Goal: Book appointment/travel/reservation

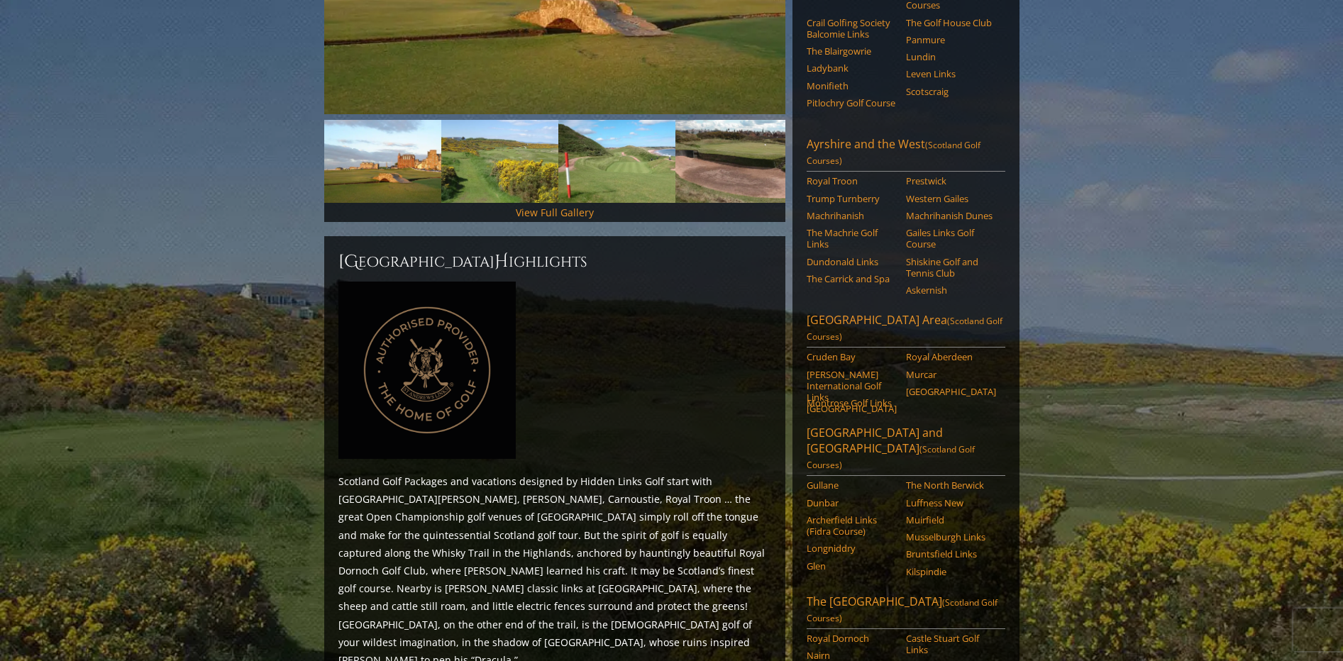
scroll to position [509, 0]
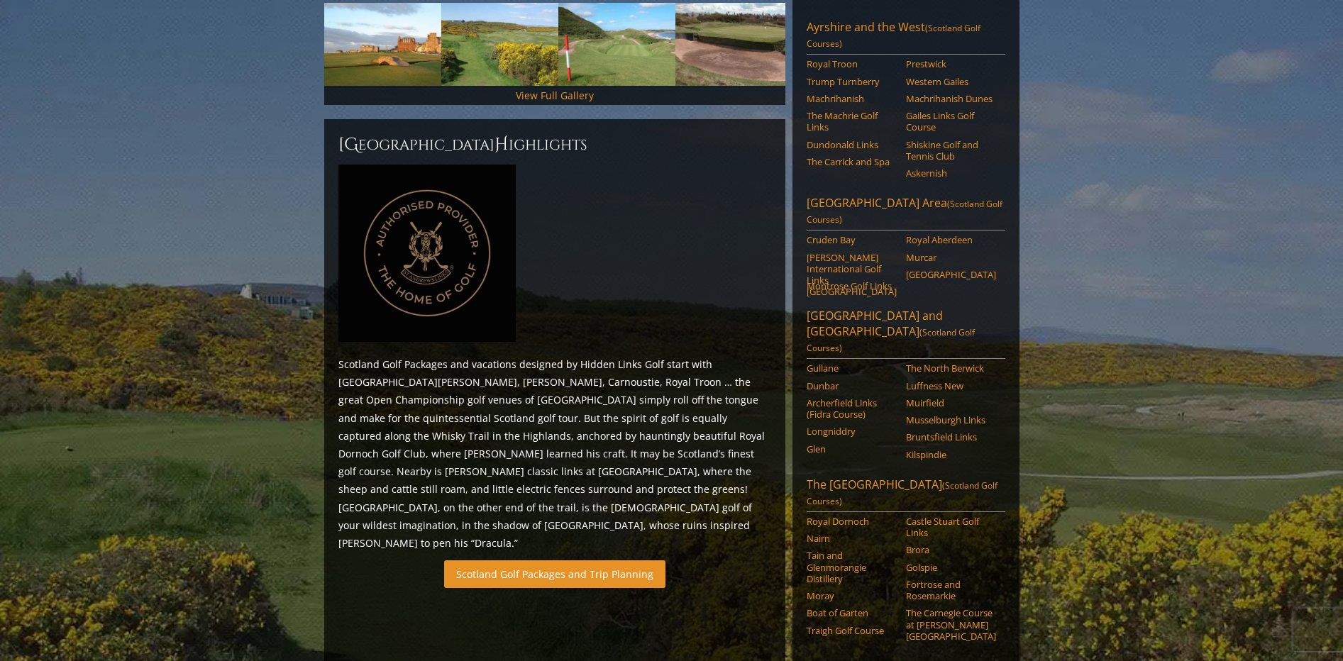
click at [616, 560] on link "Scotland Golf Packages and Trip Planning" at bounding box center [554, 574] width 221 height 28
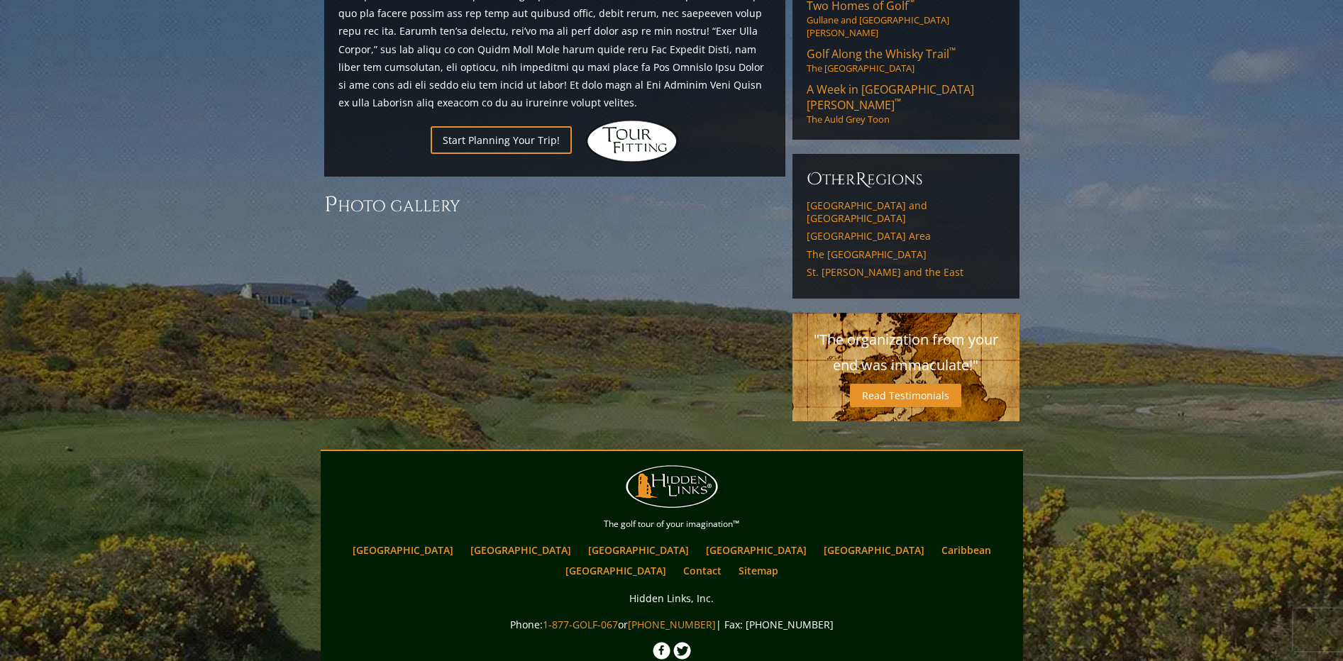
scroll to position [989, 0]
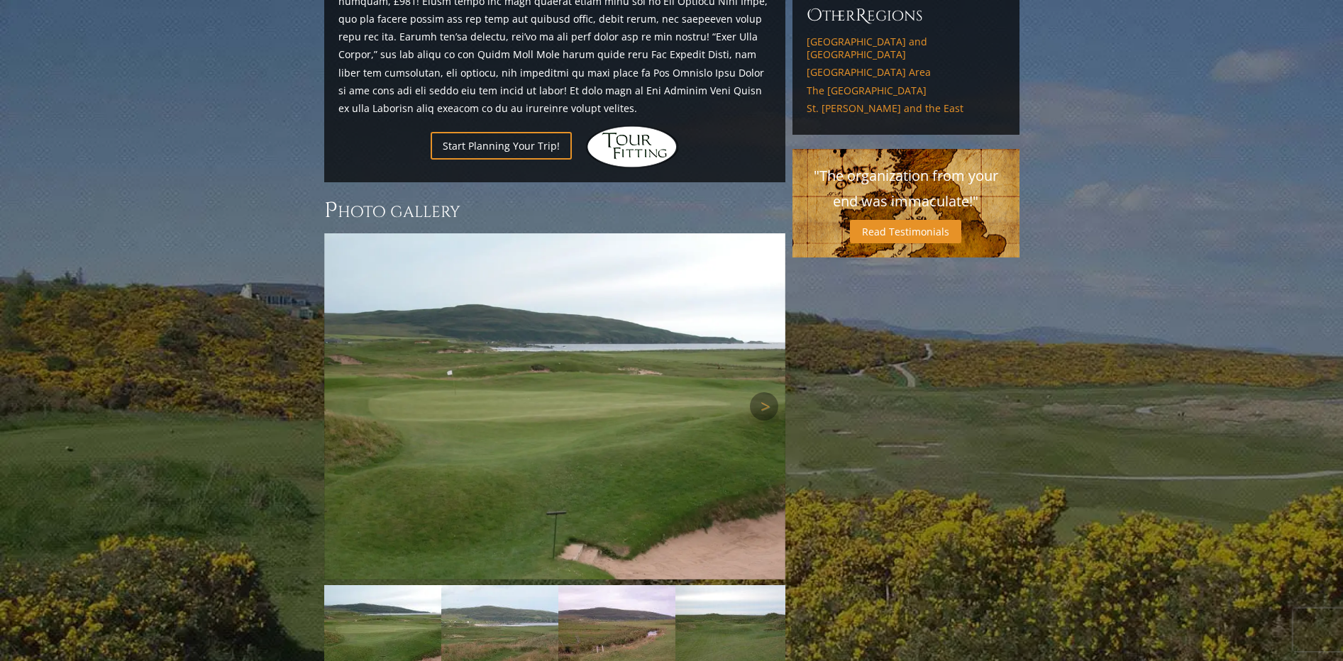
click at [438, 233] on img at bounding box center [554, 406] width 461 height 346
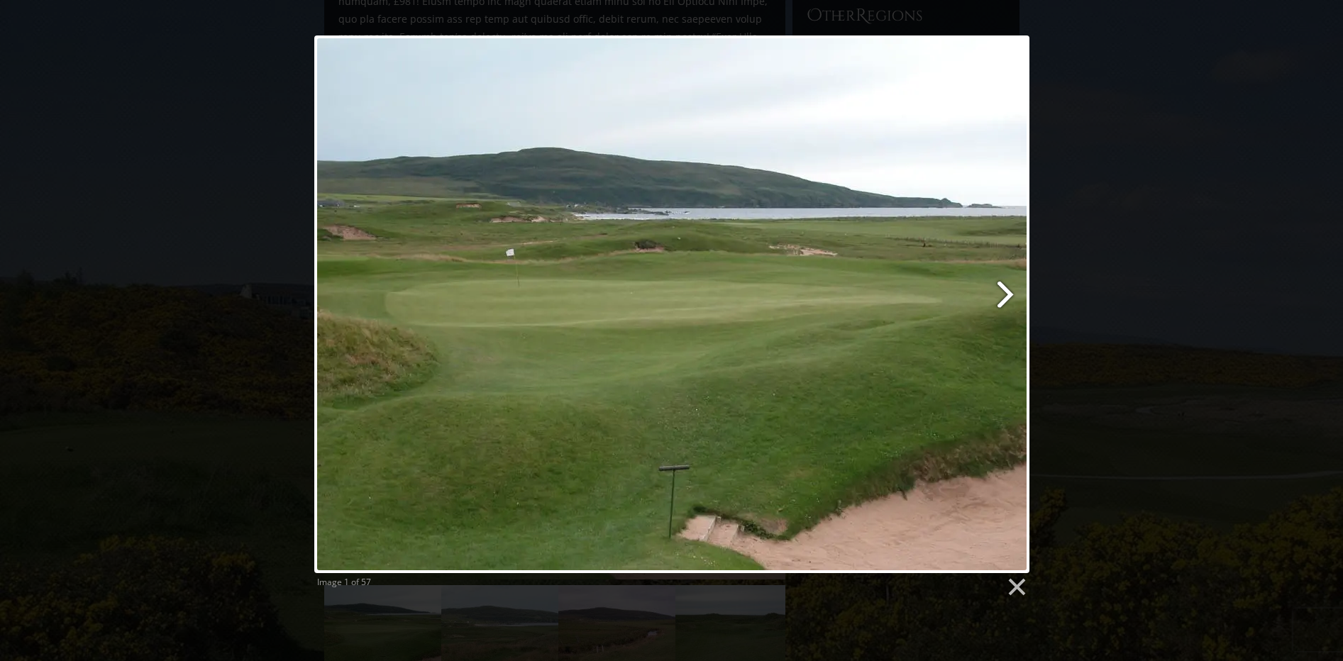
click at [1006, 290] on link at bounding box center [799, 304] width 457 height 538
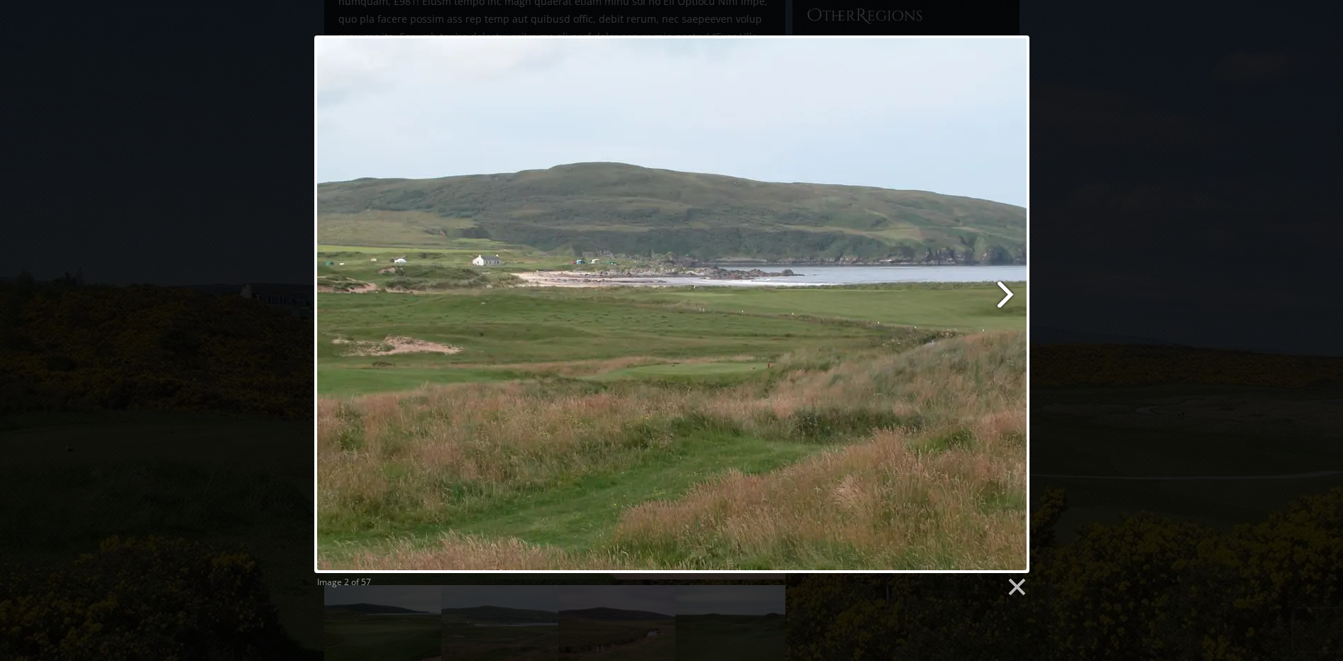
click at [1006, 290] on link at bounding box center [799, 304] width 457 height 538
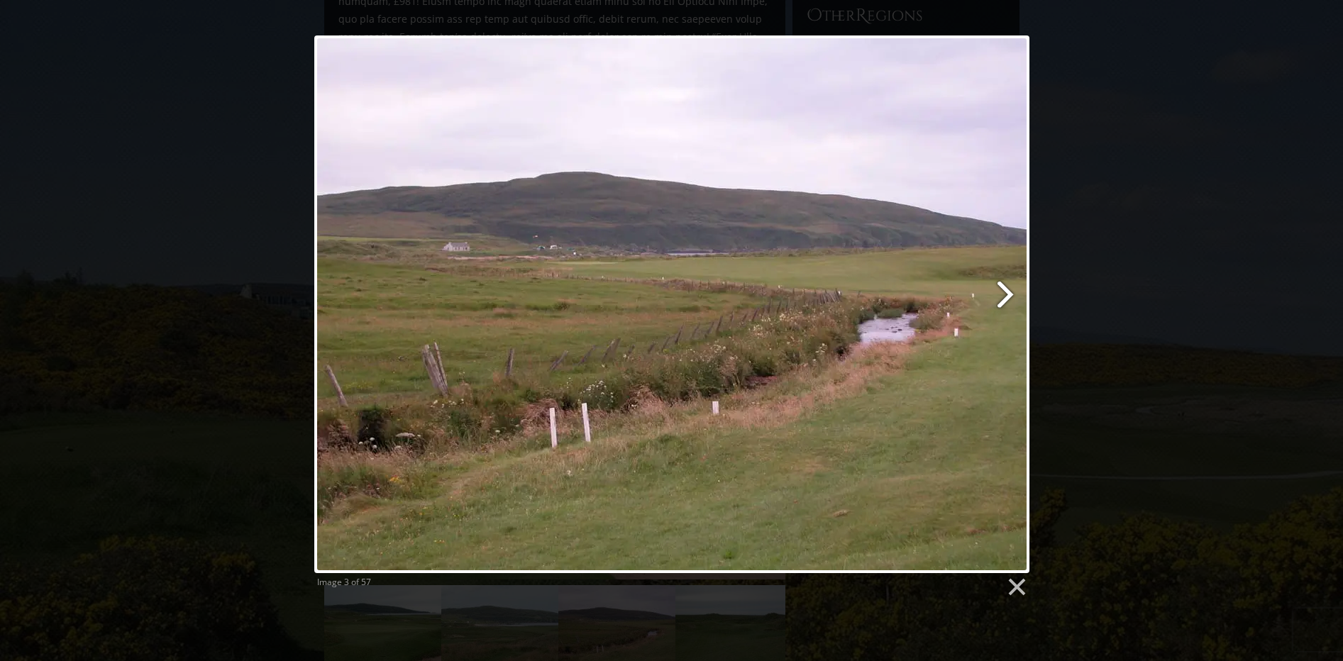
click at [1006, 290] on link at bounding box center [799, 304] width 457 height 538
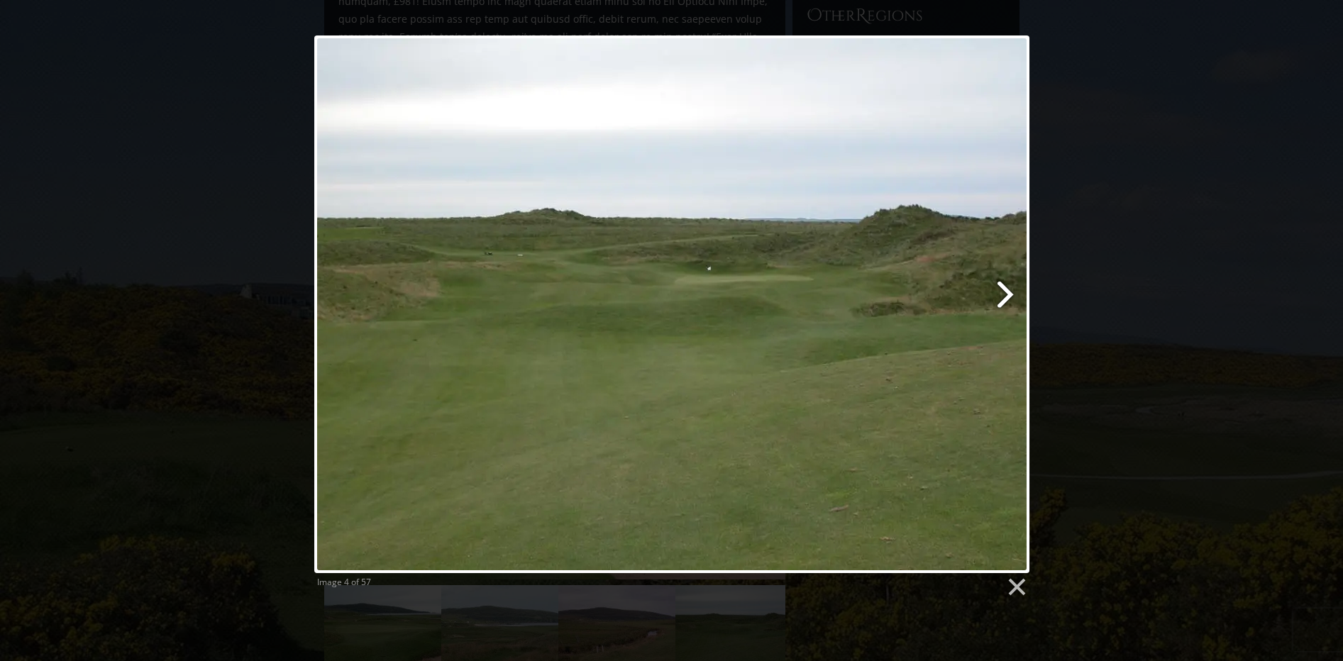
click at [1006, 290] on link at bounding box center [799, 304] width 457 height 538
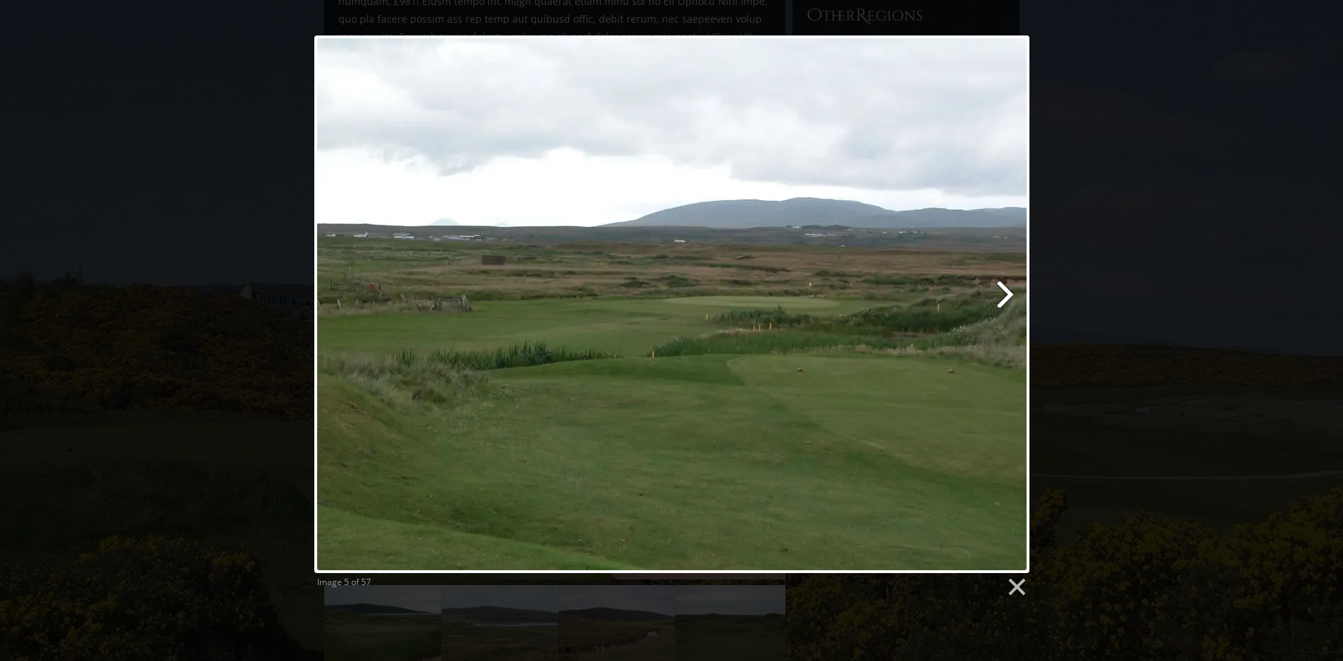
click at [1006, 290] on link at bounding box center [799, 304] width 457 height 538
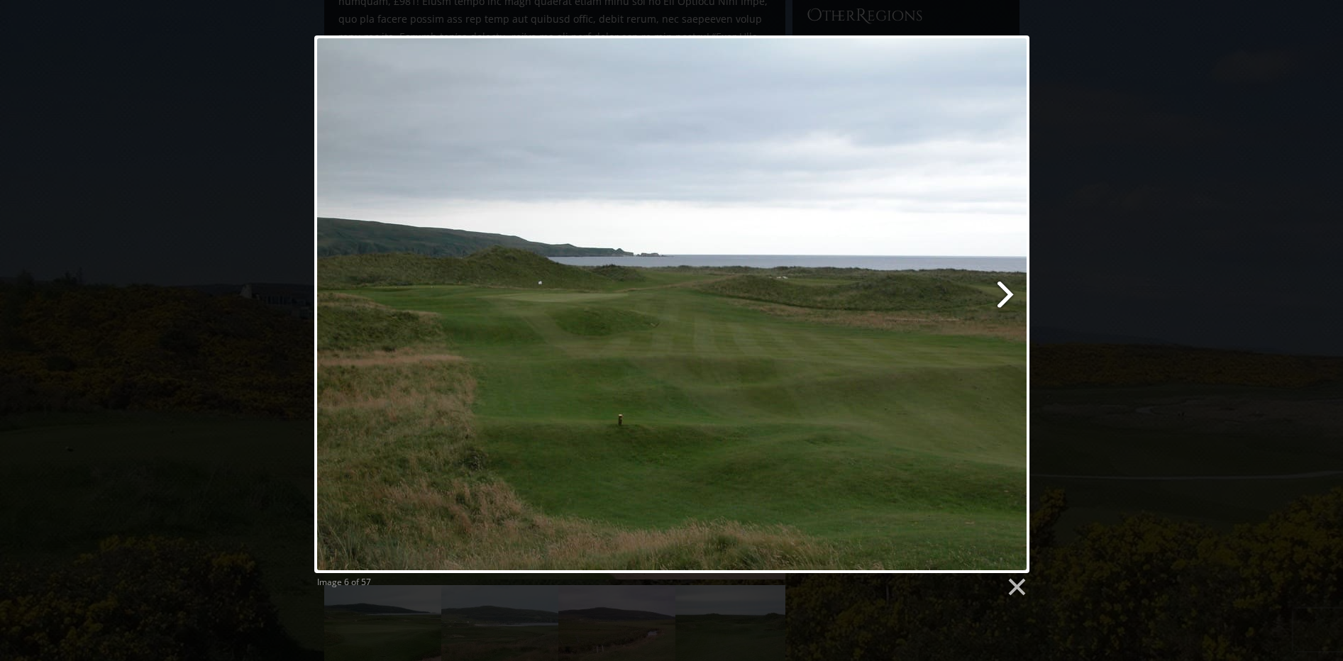
click at [1006, 290] on link at bounding box center [799, 304] width 457 height 538
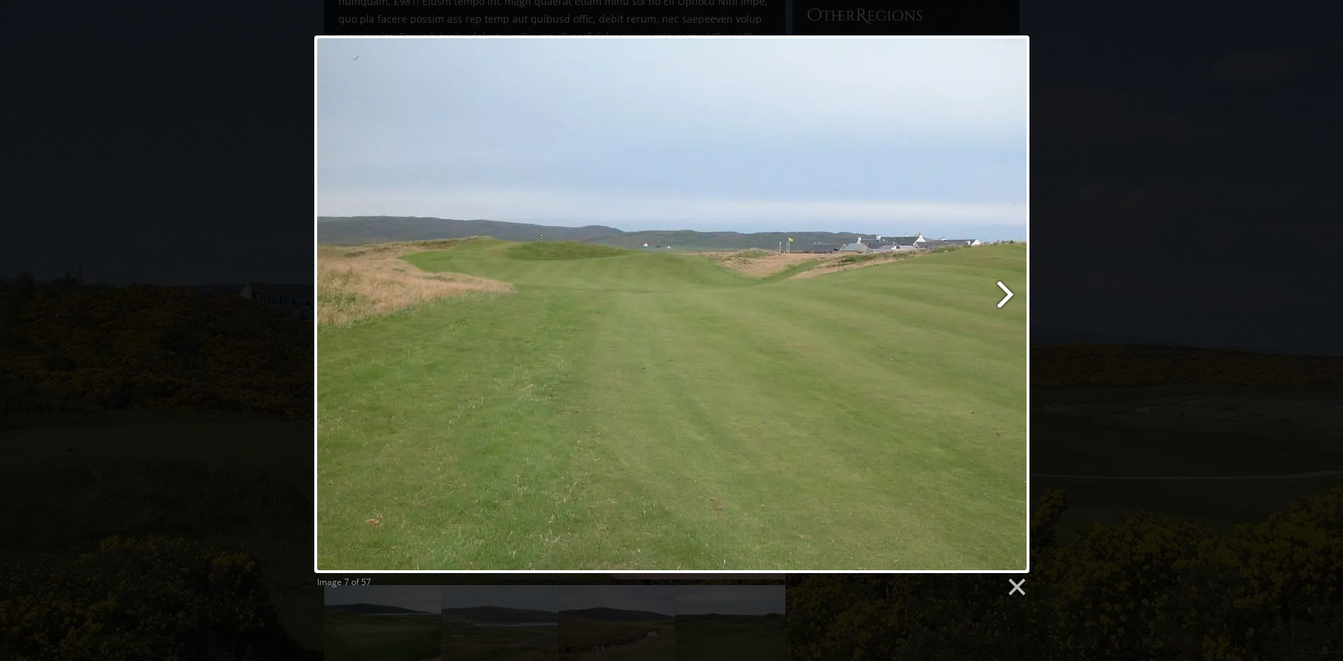
click at [1006, 290] on link at bounding box center [799, 304] width 457 height 538
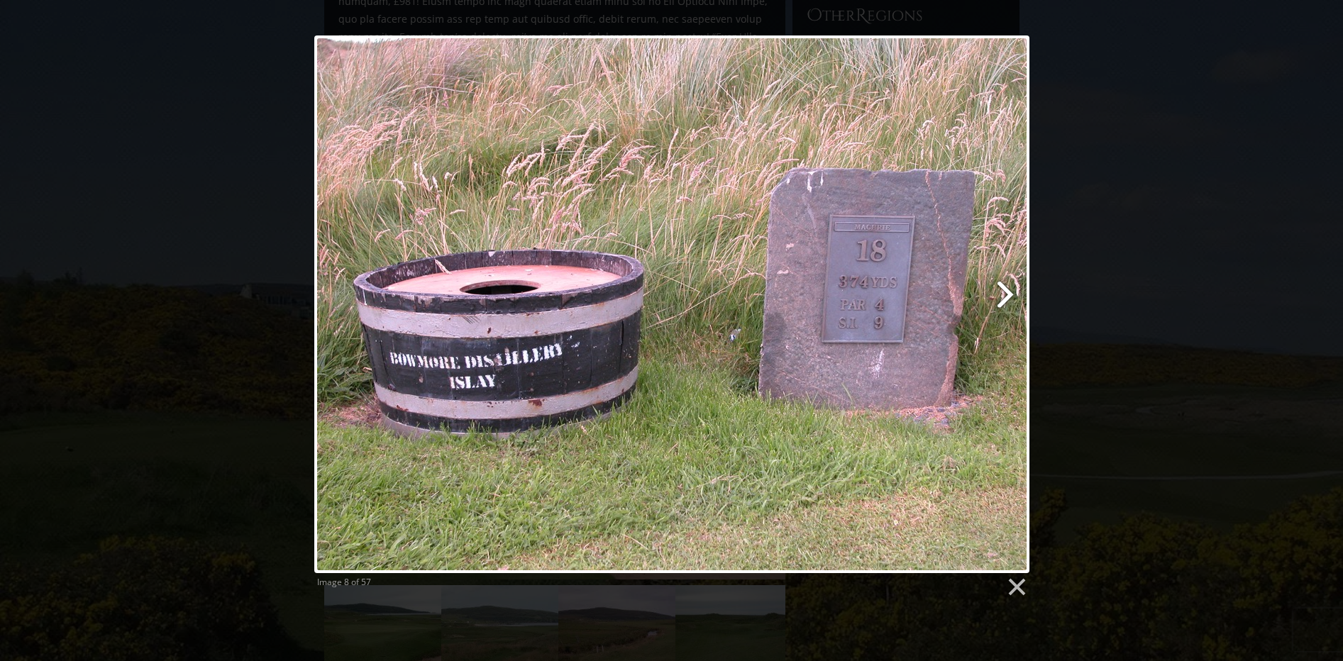
click at [1006, 290] on link at bounding box center [799, 304] width 457 height 538
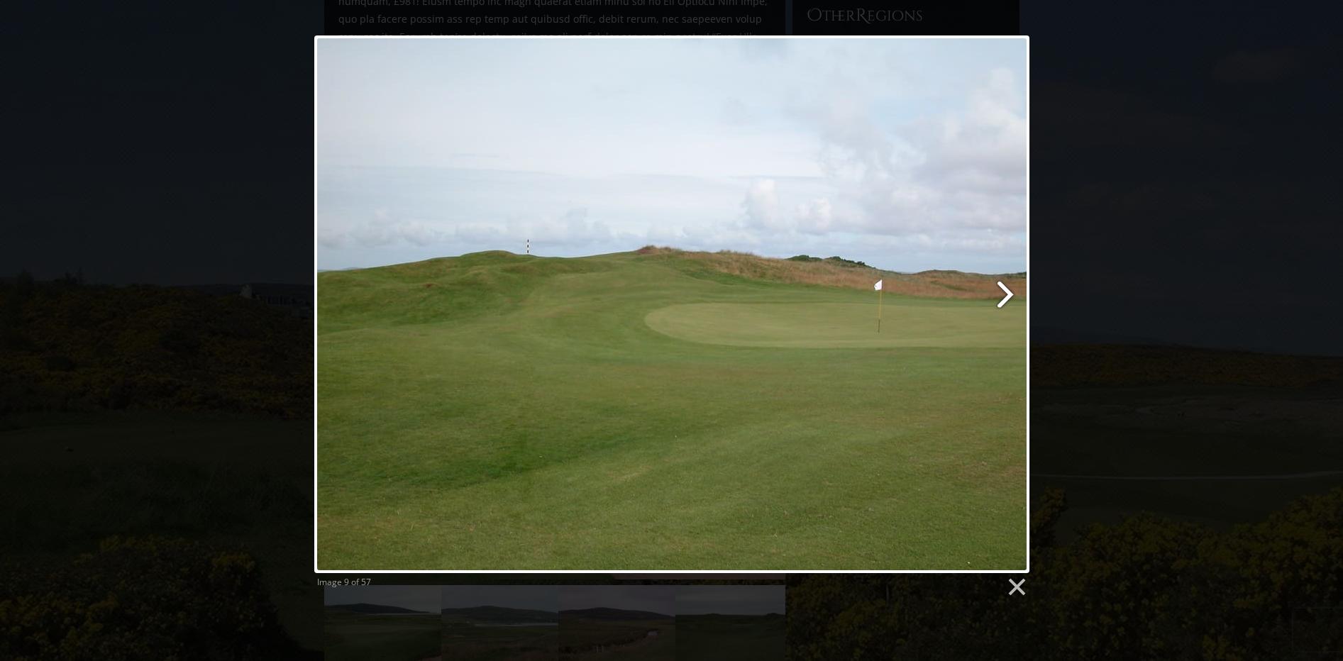
click at [1006, 290] on link at bounding box center [799, 304] width 457 height 538
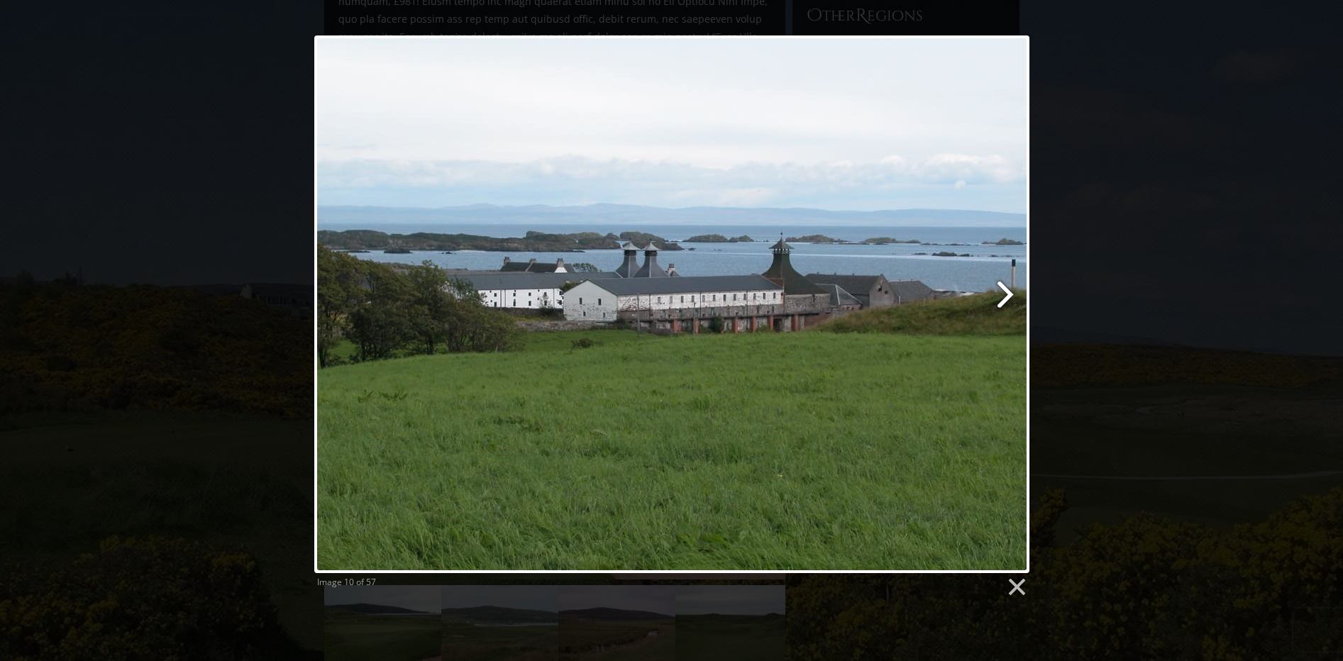
click at [1006, 290] on link at bounding box center [799, 304] width 457 height 538
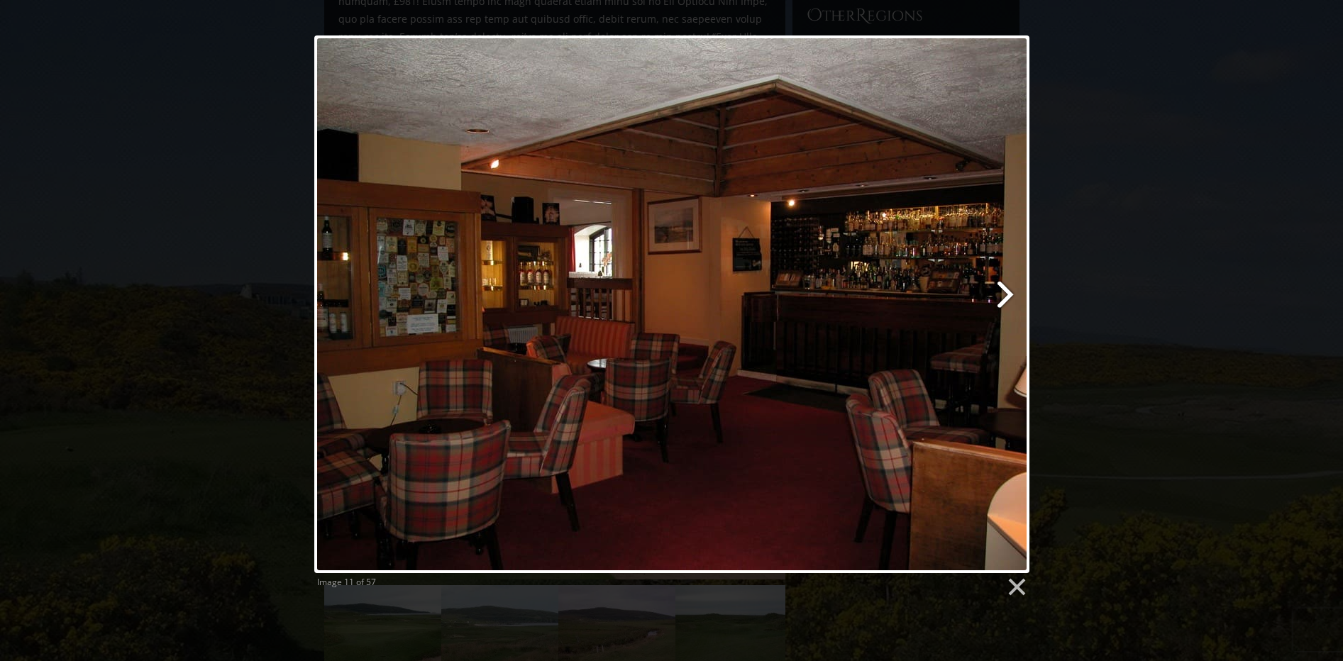
click at [1006, 290] on link at bounding box center [799, 304] width 457 height 538
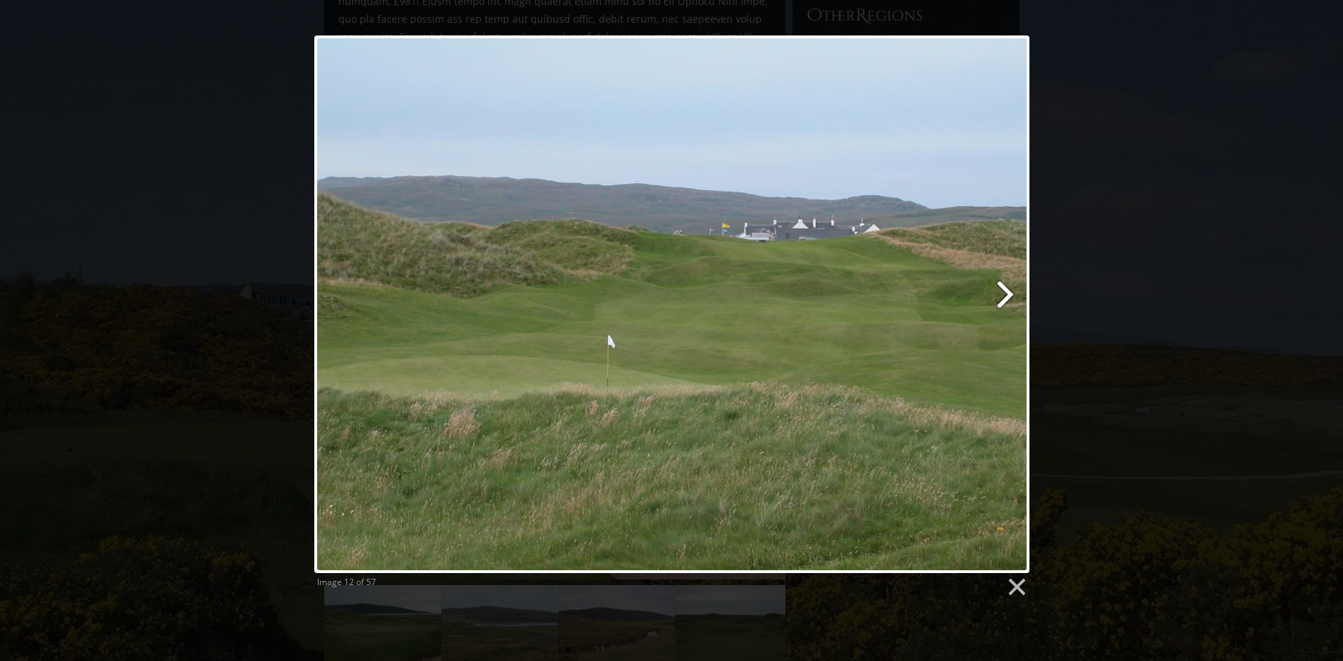
click at [1006, 290] on link at bounding box center [799, 304] width 457 height 538
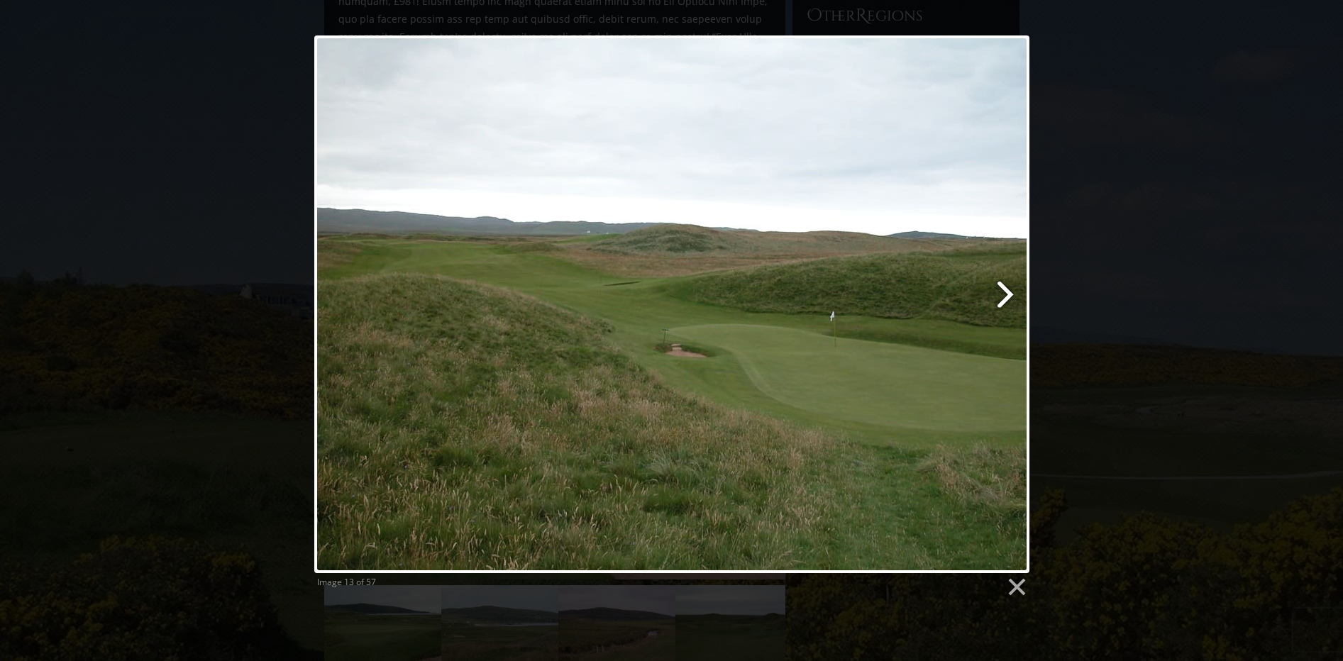
click at [1006, 290] on link at bounding box center [799, 304] width 457 height 538
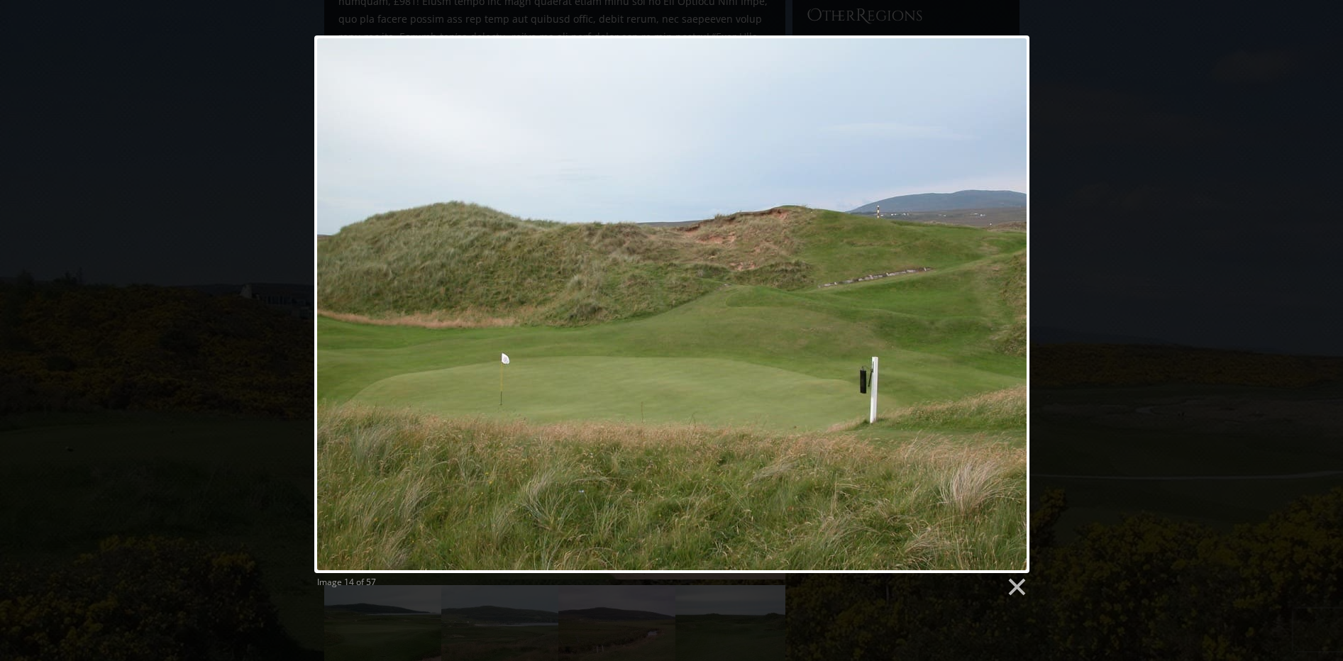
click at [181, 114] on div "Image 14 of 57" at bounding box center [671, 316] width 1343 height 562
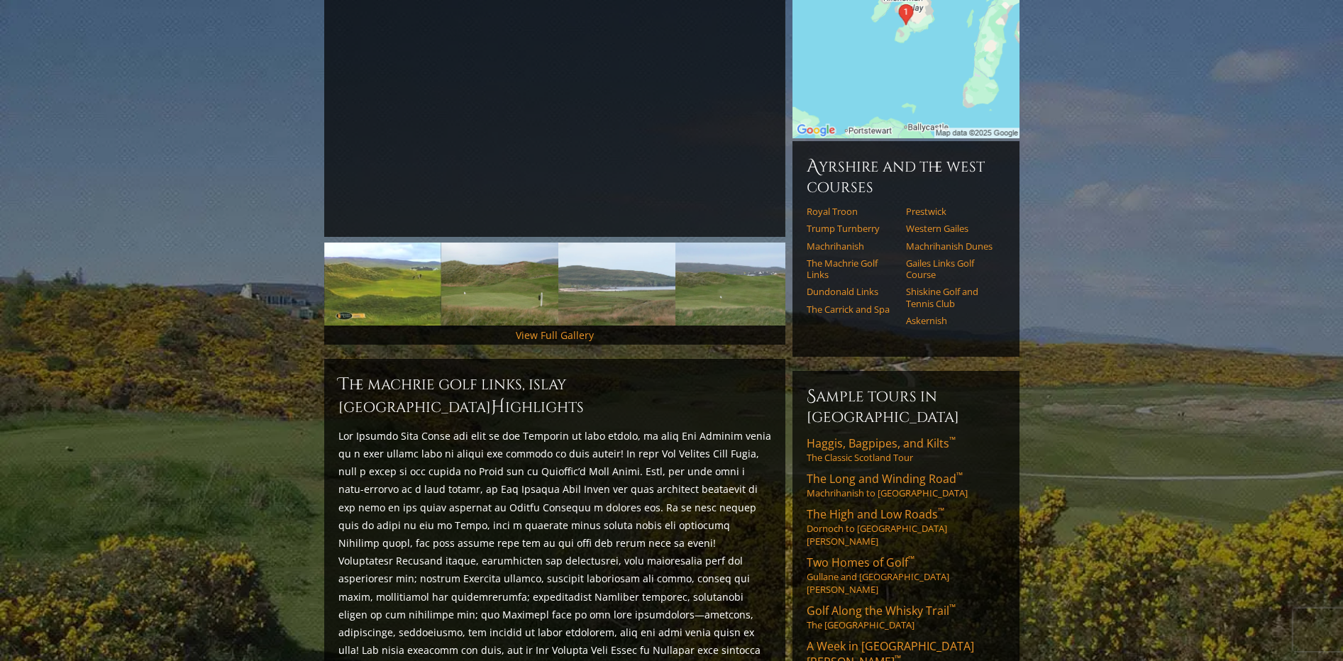
scroll to position [76, 0]
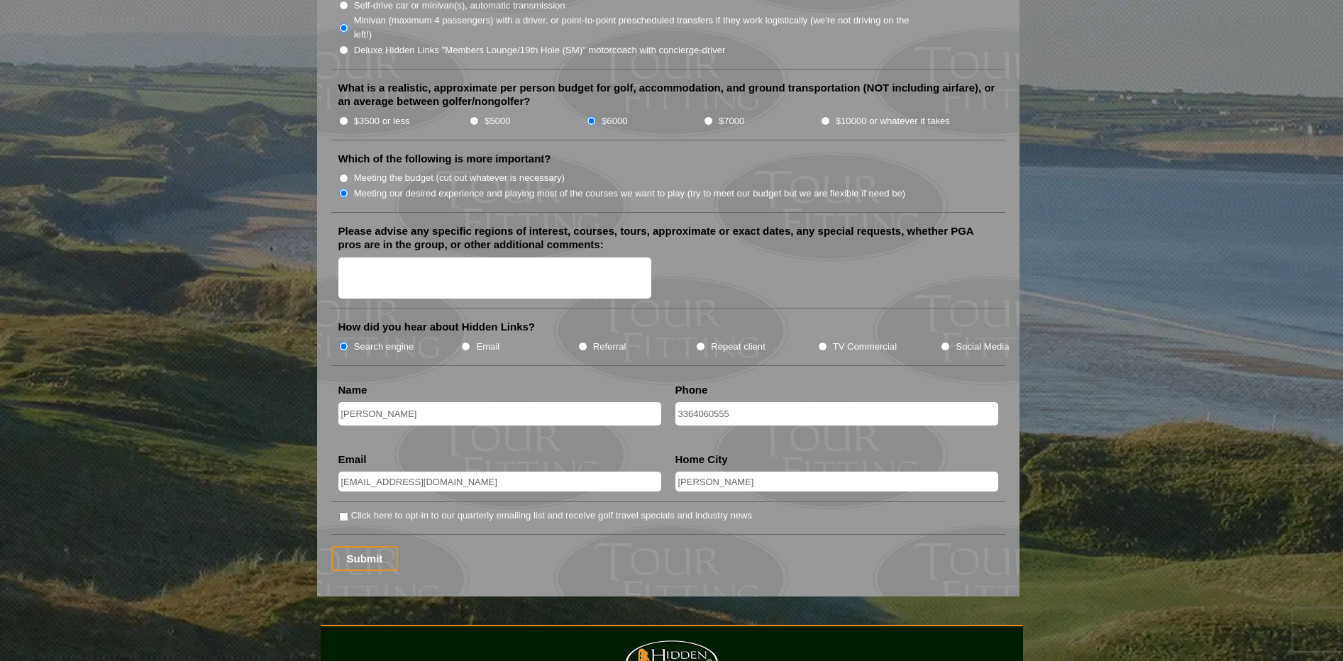
scroll to position [1616, 0]
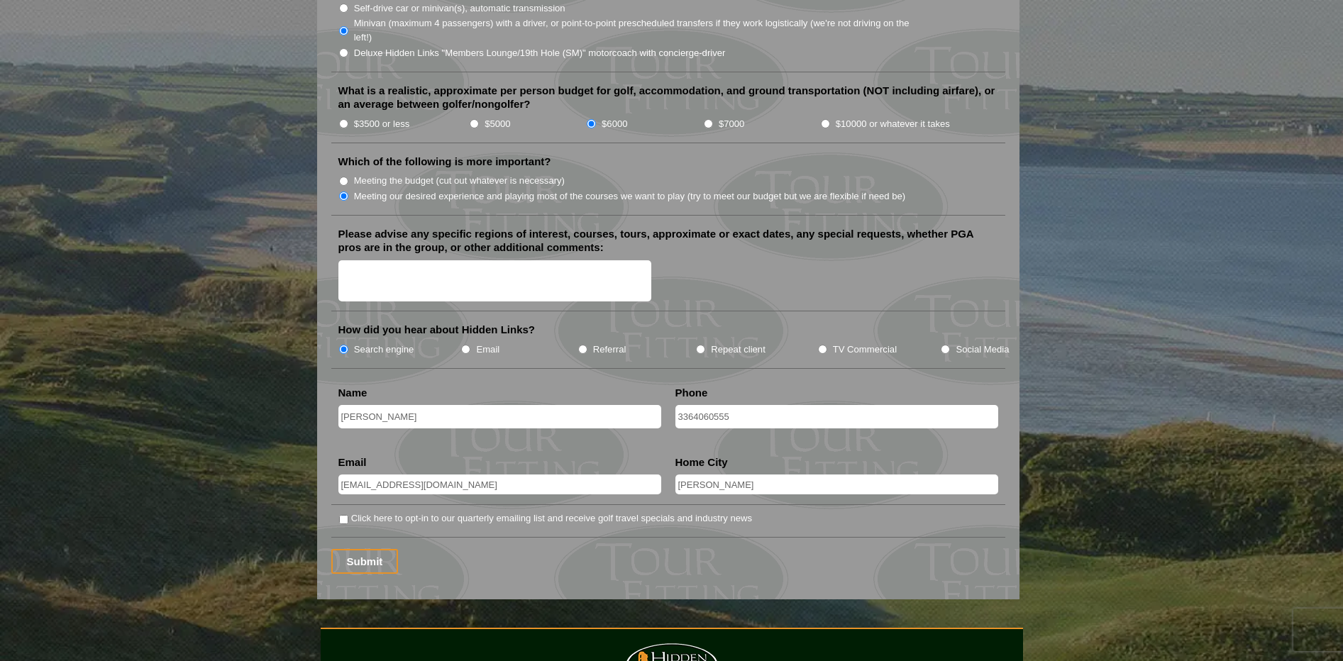
click at [394, 261] on textarea "Please advise any specific regions of interest, courses, tours, approximate or …" at bounding box center [494, 281] width 313 height 42
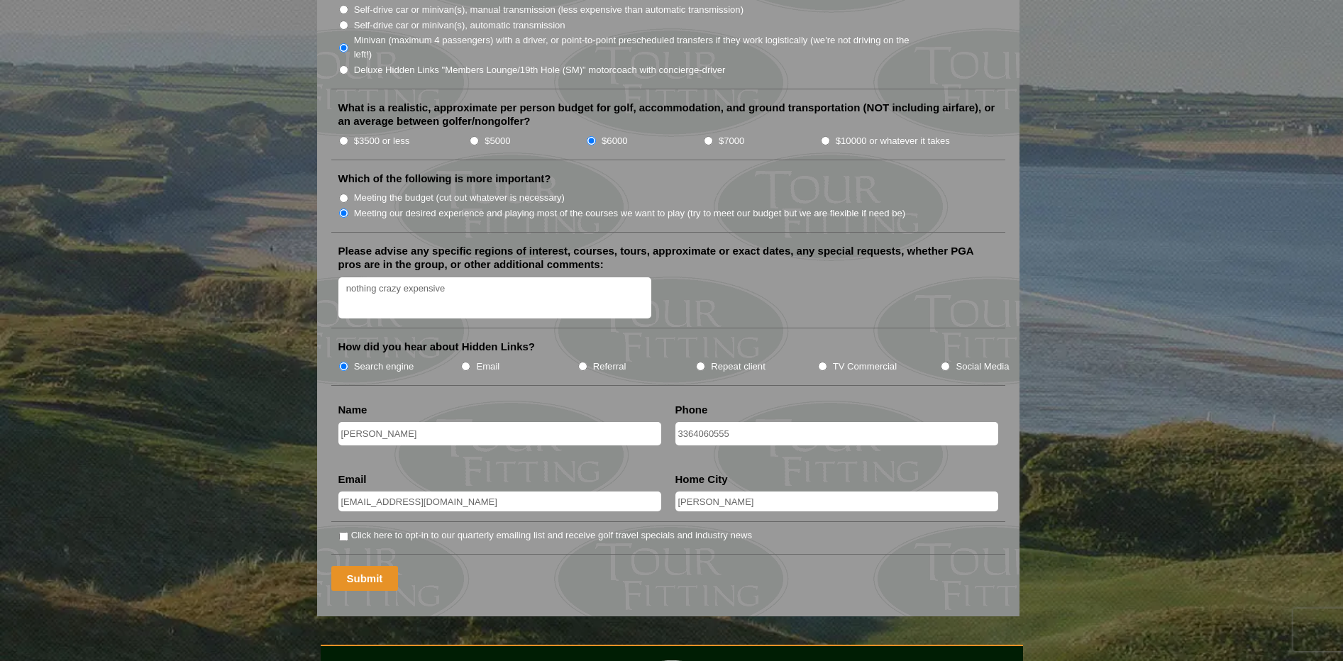
type textarea "nothing crazy expensive"
click at [365, 566] on input "Submit" at bounding box center [364, 578] width 67 height 25
